Goal: Complete application form

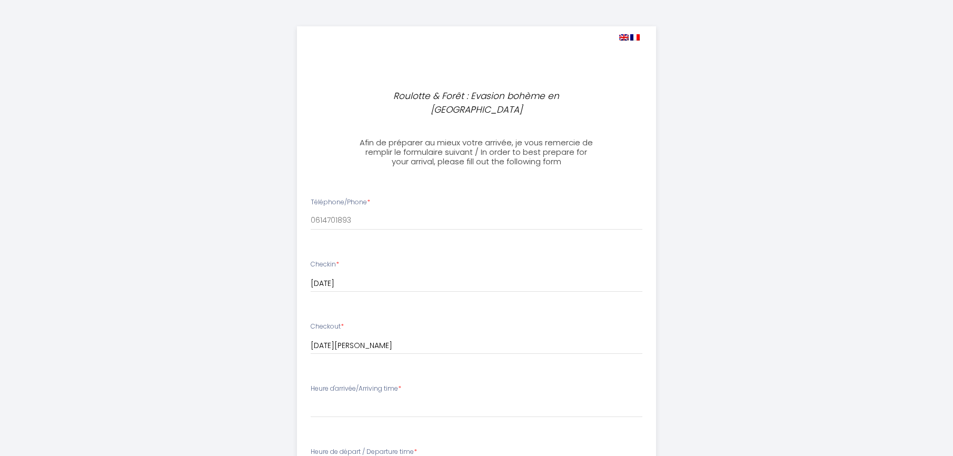
select select
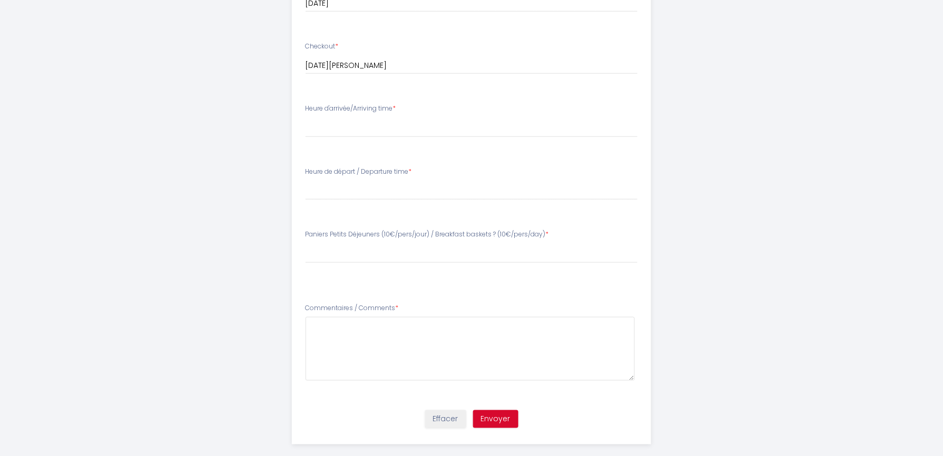
scroll to position [281, 0]
click at [418, 248] on select "Veuillez ChoisirPaniers Petits Déjeuners (10€/pers/jour) / Breakfast baskets ? …" at bounding box center [472, 252] width 332 height 20
select select "oui, pour tout le séjour"
click at [306, 242] on select "Veuillez ChoisirPaniers Petits Déjeuners (10€/pers/jour) / Breakfast baskets ? …" at bounding box center [472, 252] width 332 height 20
click at [351, 179] on select "00:00 00:30 01:00 01:30 02:00 02:30 03:00 03:30 04:00 04:30 05:00 05:30 06:00 0…" at bounding box center [472, 189] width 332 height 20
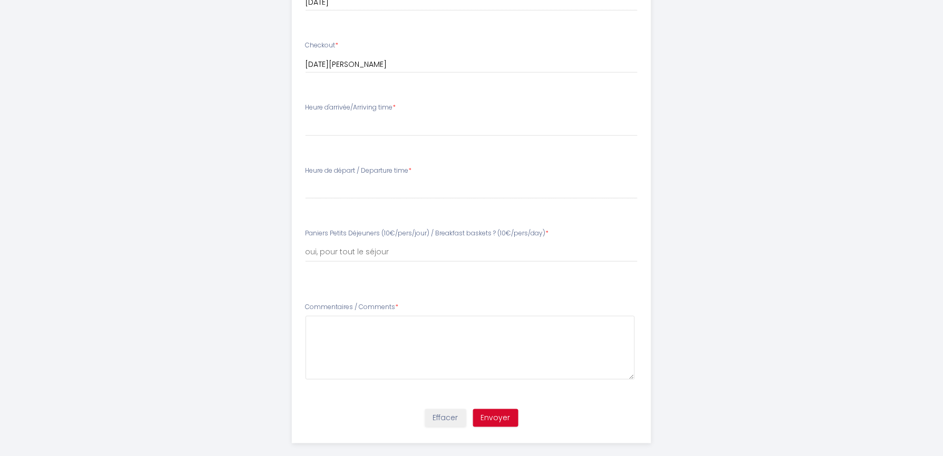
click at [336, 103] on div "Heure d'arrivée/Arriving time * 16:00 16:30 17:00 17:30 18:00 18:30 19:00 19:30…" at bounding box center [472, 120] width 332 height 34
click at [346, 116] on select "16:00 16:30 17:00 17:30 18:00 18:30 19:00 19:30 20:00" at bounding box center [472, 126] width 332 height 20
select select "18:00"
click at [306, 116] on select "16:00 16:30 17:00 17:30 18:00 18:30 19:00 19:30 20:00" at bounding box center [472, 126] width 332 height 20
click at [350, 166] on label "Heure de départ / Departure time *" at bounding box center [359, 171] width 106 height 10
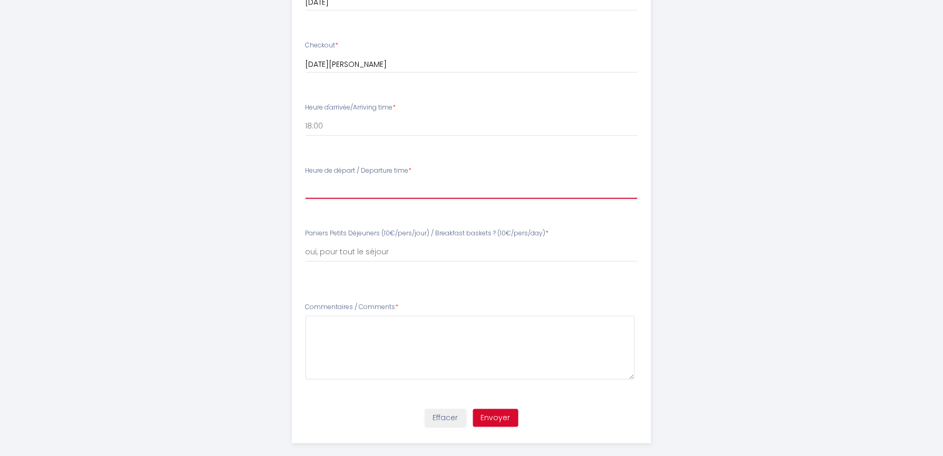
click at [407, 179] on select "00:00 00:30 01:00 01:30 02:00 02:30 03:00 03:30 04:00 04:30 05:00 05:30 06:00 0…" at bounding box center [472, 189] width 332 height 20
select select "10:00"
click at [306, 179] on select "00:00 00:30 01:00 01:30 02:00 02:30 03:00 03:30 04:00 04:30 05:00 05:30 06:00 0…" at bounding box center [472, 189] width 332 height 20
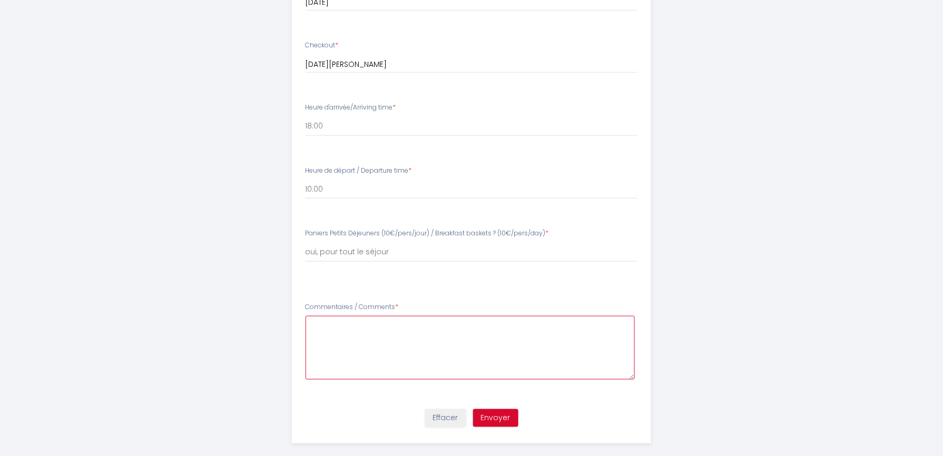
click at [343, 316] on Comments6 at bounding box center [471, 348] width 330 height 64
type Comments6 "L"
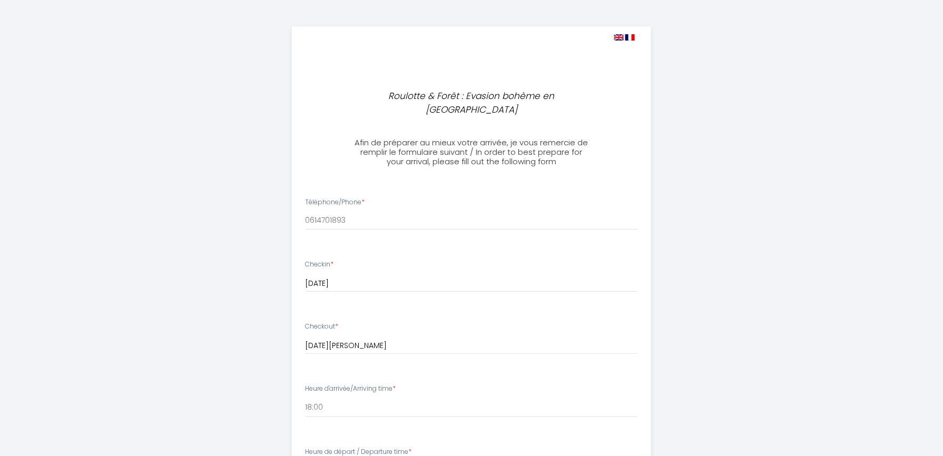
scroll to position [211, 0]
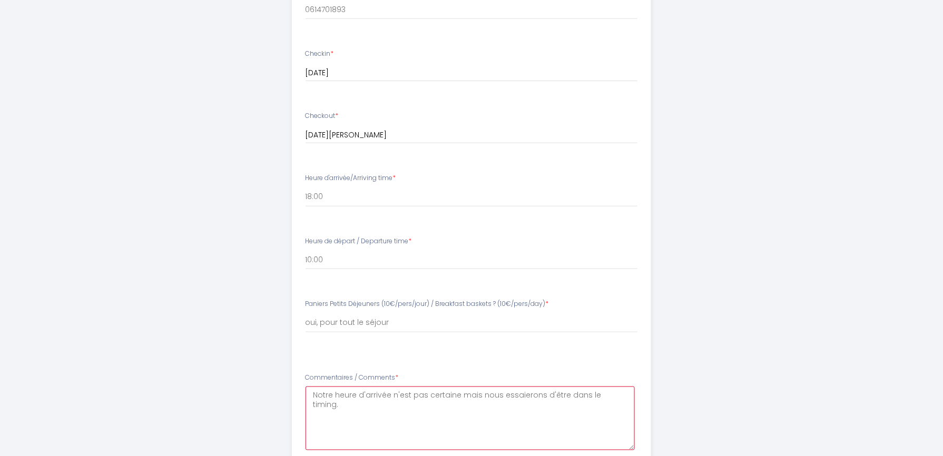
type Comments6 "Notre heure d'arrivée n'est pas certaine mais nous essaierons d'être dans le ti…"
click at [411, 315] on select "Veuillez ChoisirPaniers Petits Déjeuners (10€/pers/jour) / Breakfast baskets ? …" at bounding box center [472, 323] width 332 height 20
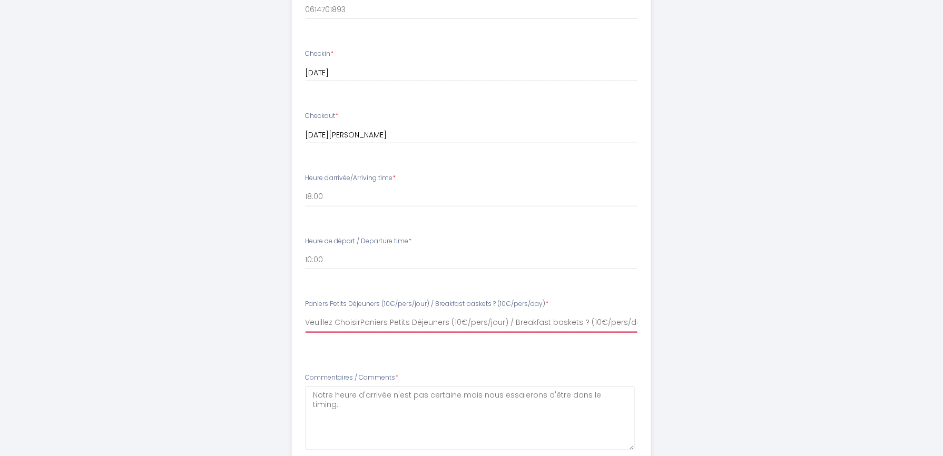
click at [306, 313] on select "Veuillez ChoisirPaniers Petits Déjeuners (10€/pers/jour) / Breakfast baskets ? …" at bounding box center [472, 323] width 332 height 20
click at [549, 313] on select "Veuillez ChoisirPaniers Petits Déjeuners (10€/pers/jour) / Breakfast baskets ? …" at bounding box center [472, 323] width 332 height 20
select select "oui, pour tout le séjour"
click at [306, 313] on select "Veuillez ChoisirPaniers Petits Déjeuners (10€/pers/jour) / Breakfast baskets ? …" at bounding box center [472, 323] width 332 height 20
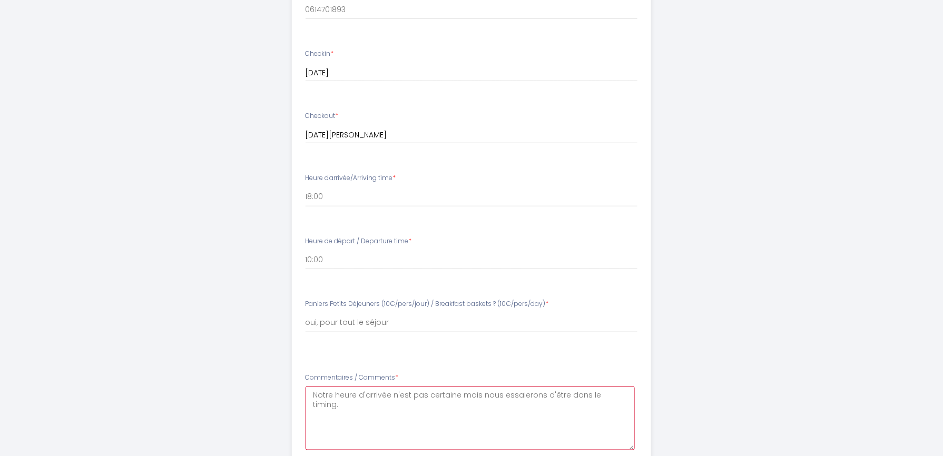
click at [618, 387] on Comments6 "Notre heure d'arrivée n'est pas certaine mais nous essaierons d'être dans le ti…" at bounding box center [471, 419] width 330 height 64
drag, startPoint x: 359, startPoint y: 390, endPoint x: 375, endPoint y: 397, distance: 17.7
click at [359, 389] on Comments6 "Notre heure d'arrivée n'est pas certaine mais nous essaierons d'être dans le ti…" at bounding box center [471, 419] width 330 height 64
click at [458, 388] on Comments6 "Notre heure d'arrivée n'est pas certaine mais nous essaierons d'être dans le ti…" at bounding box center [471, 419] width 330 height 64
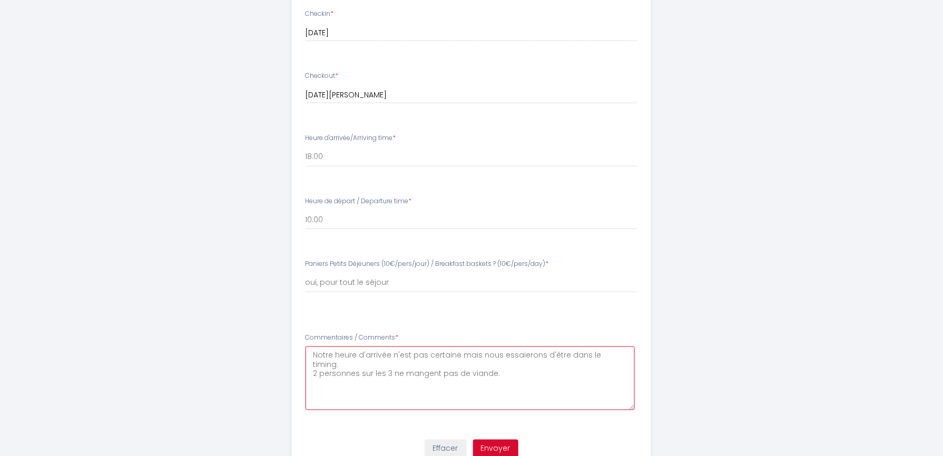
scroll to position [281, 0]
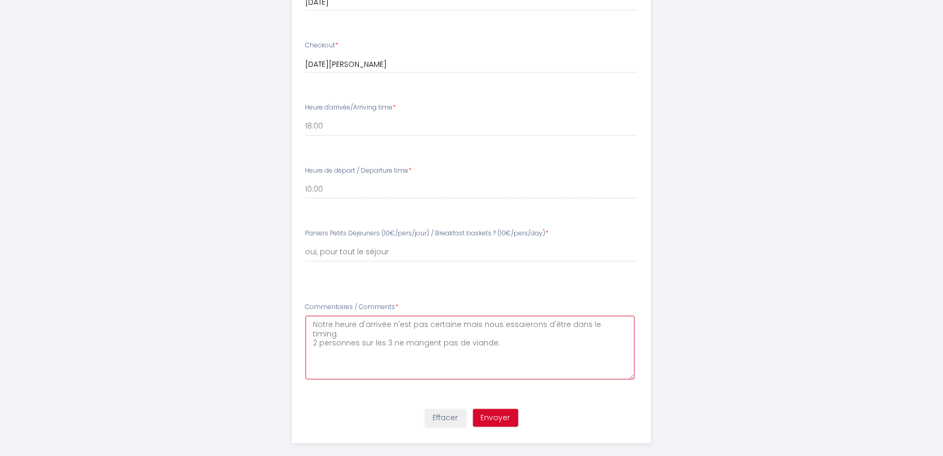
type Comments6 "Notre heure d'arrivée n'est pas certaine mais nous essaierons d'être dans le ti…"
click at [508, 409] on button "Envoyer" at bounding box center [495, 418] width 45 height 18
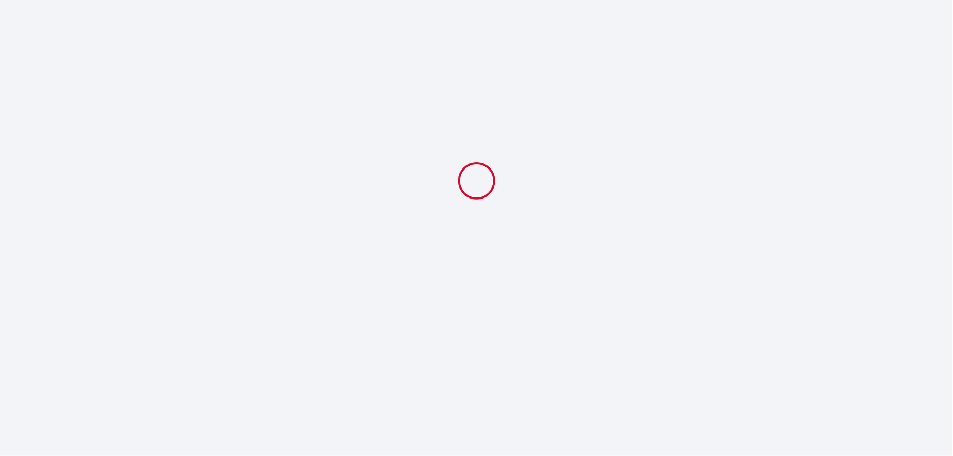
select select "18:00"
select select "10:00"
select select "oui, pour tout le séjour"
